Goal: Task Accomplishment & Management: Manage account settings

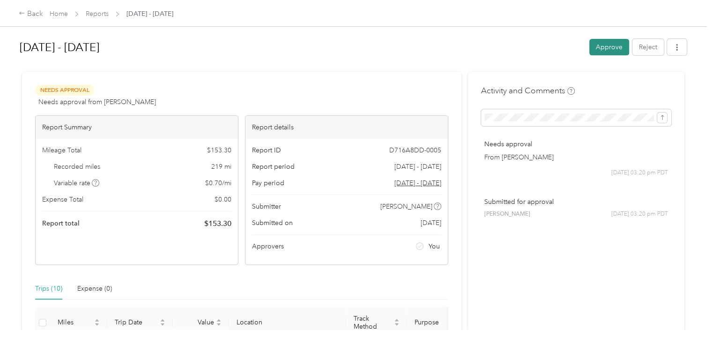
click at [608, 46] on button "Approve" at bounding box center [609, 47] width 40 height 16
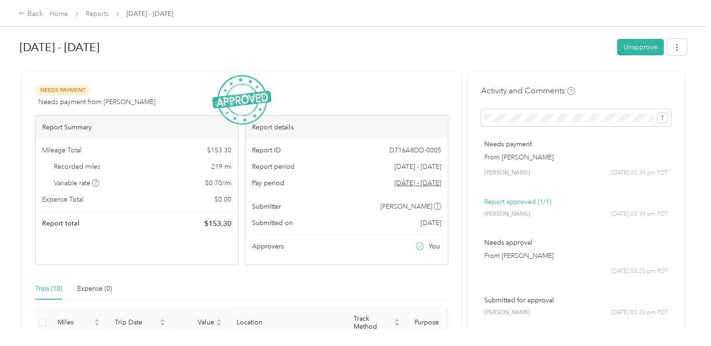
click at [55, 7] on div "Back Home Reports [DATE] - [DATE]" at bounding box center [355, 13] width 711 height 26
click at [57, 19] on div "Back Home Reports [DATE] - [DATE]" at bounding box center [96, 13] width 155 height 11
click at [60, 14] on link "Home" at bounding box center [59, 14] width 18 height 8
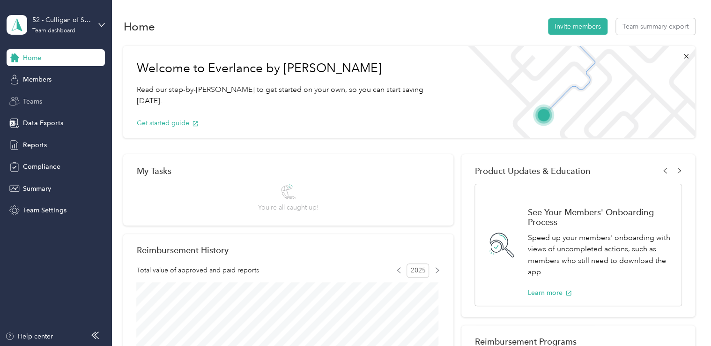
click at [48, 102] on div "Teams" at bounding box center [56, 101] width 98 height 17
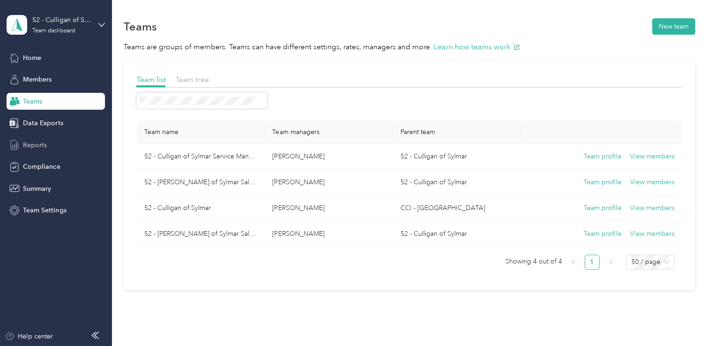
drag, startPoint x: 48, startPoint y: 135, endPoint x: 46, endPoint y: 148, distance: 12.3
click at [46, 148] on div "Home Members Teams Data Exports Reports Compliance Summary Team Settings" at bounding box center [56, 134] width 98 height 170
click at [46, 147] on div "Reports" at bounding box center [56, 144] width 98 height 17
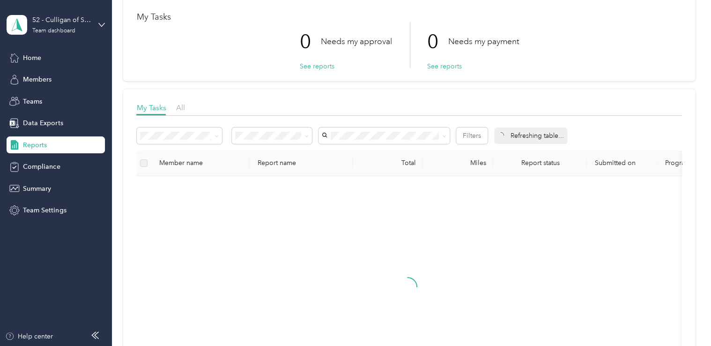
scroll to position [94, 0]
